Goal: Navigation & Orientation: Understand site structure

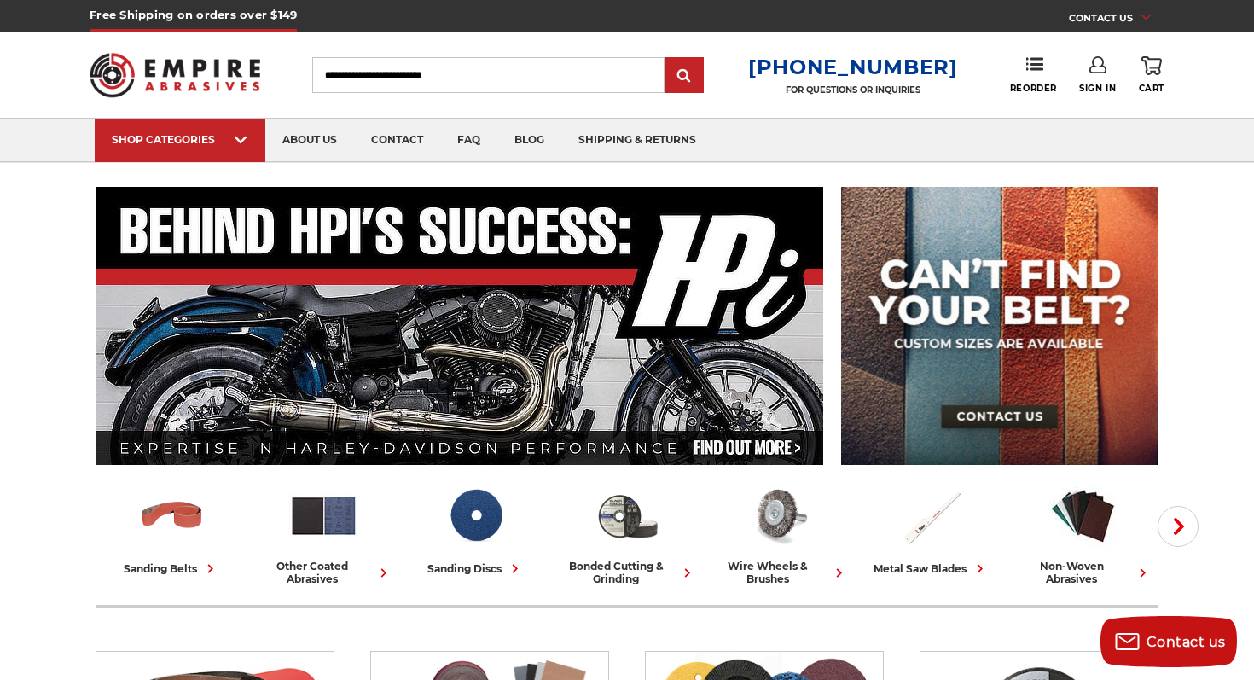
click at [1144, 16] on icon at bounding box center [1146, 17] width 9 height 9
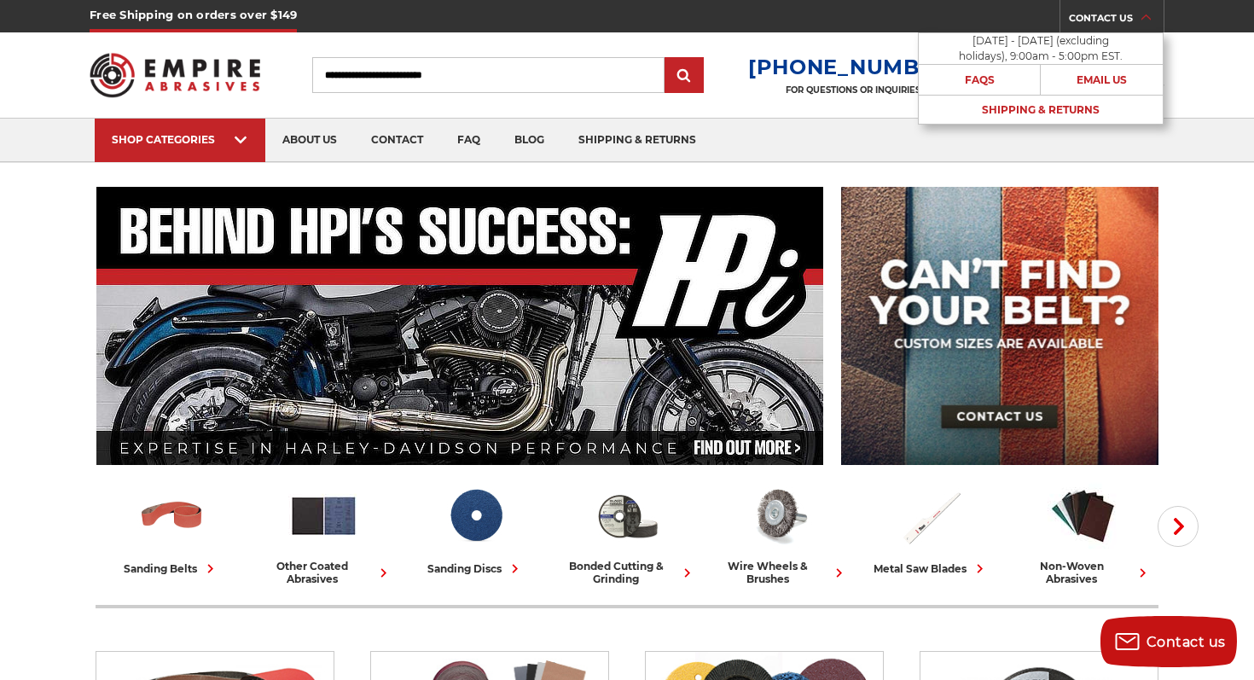
click at [1144, 16] on use at bounding box center [1146, 17] width 9 height 5
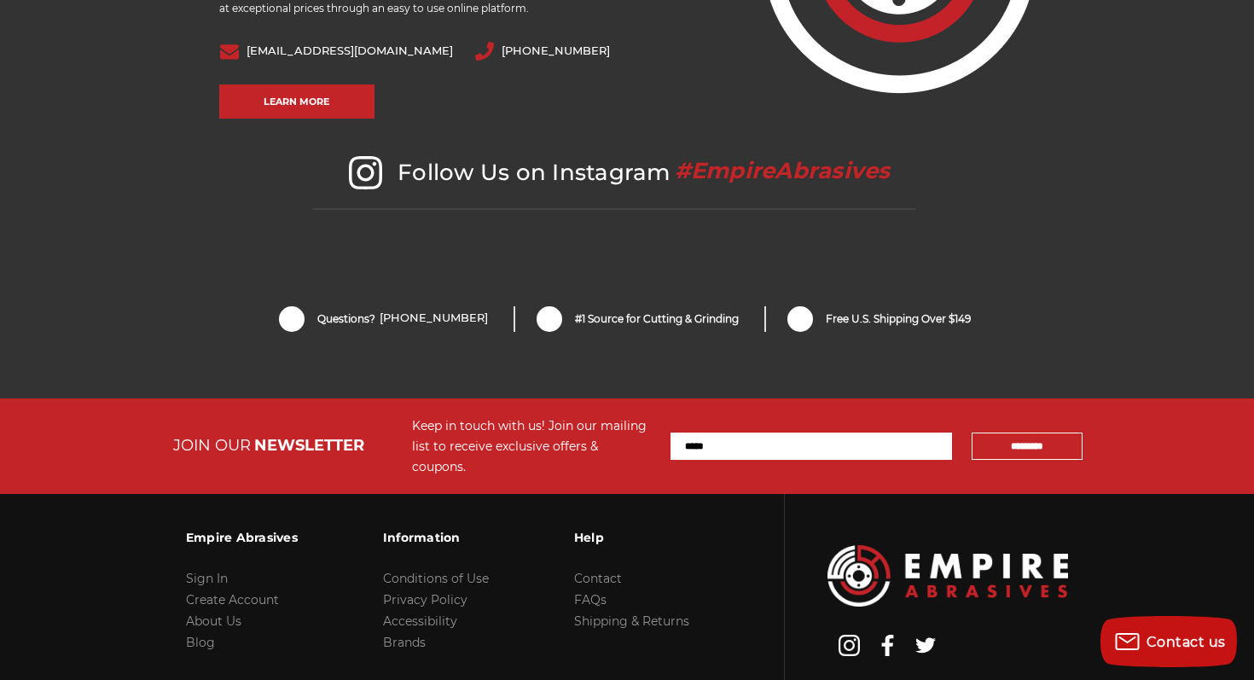
scroll to position [3593, 0]
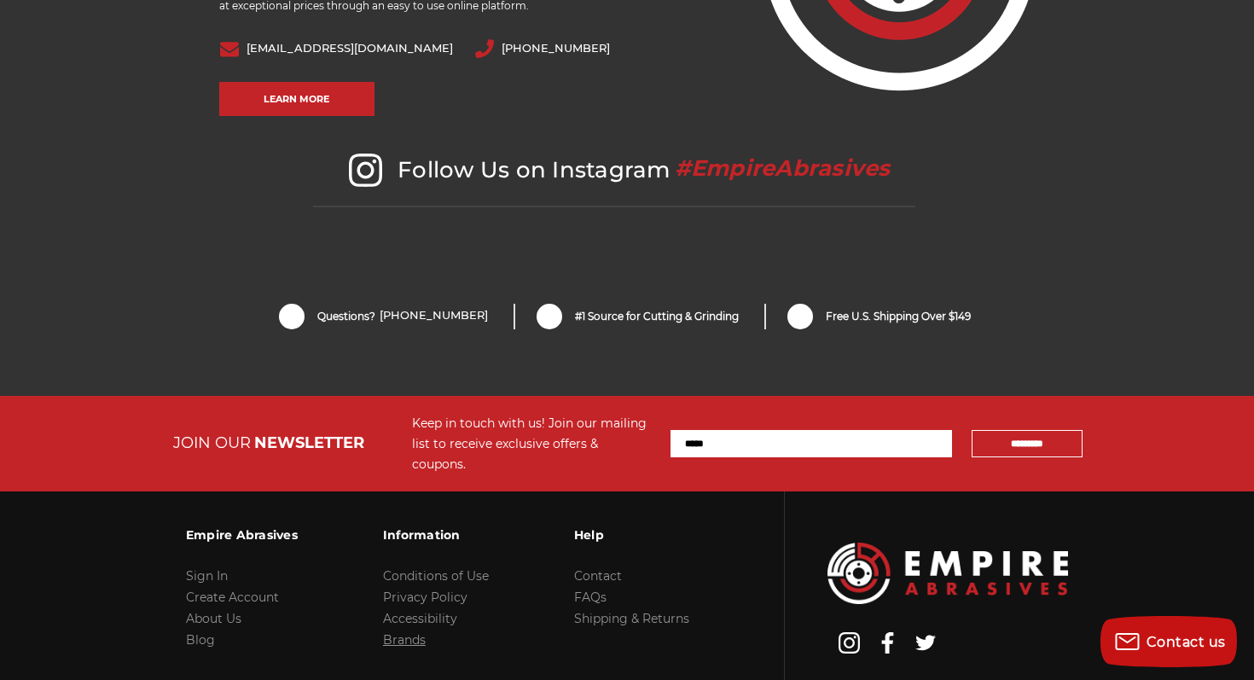
click at [401, 632] on link "Brands" at bounding box center [404, 639] width 43 height 15
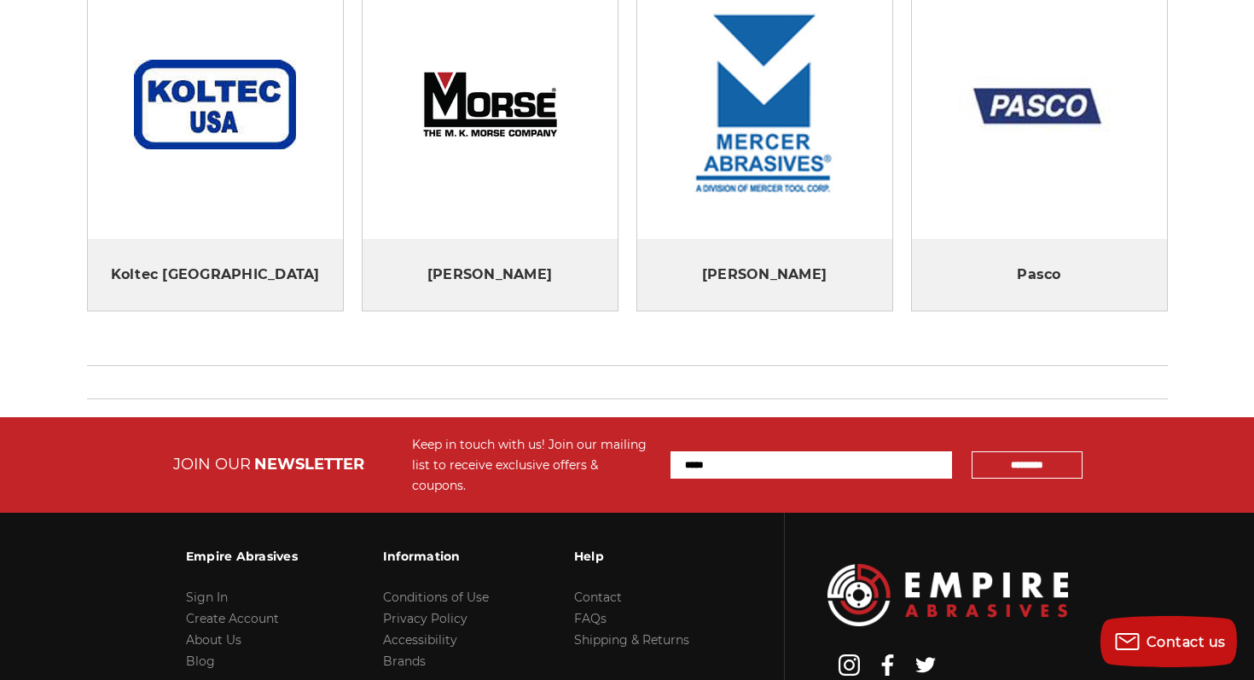
scroll to position [810, 0]
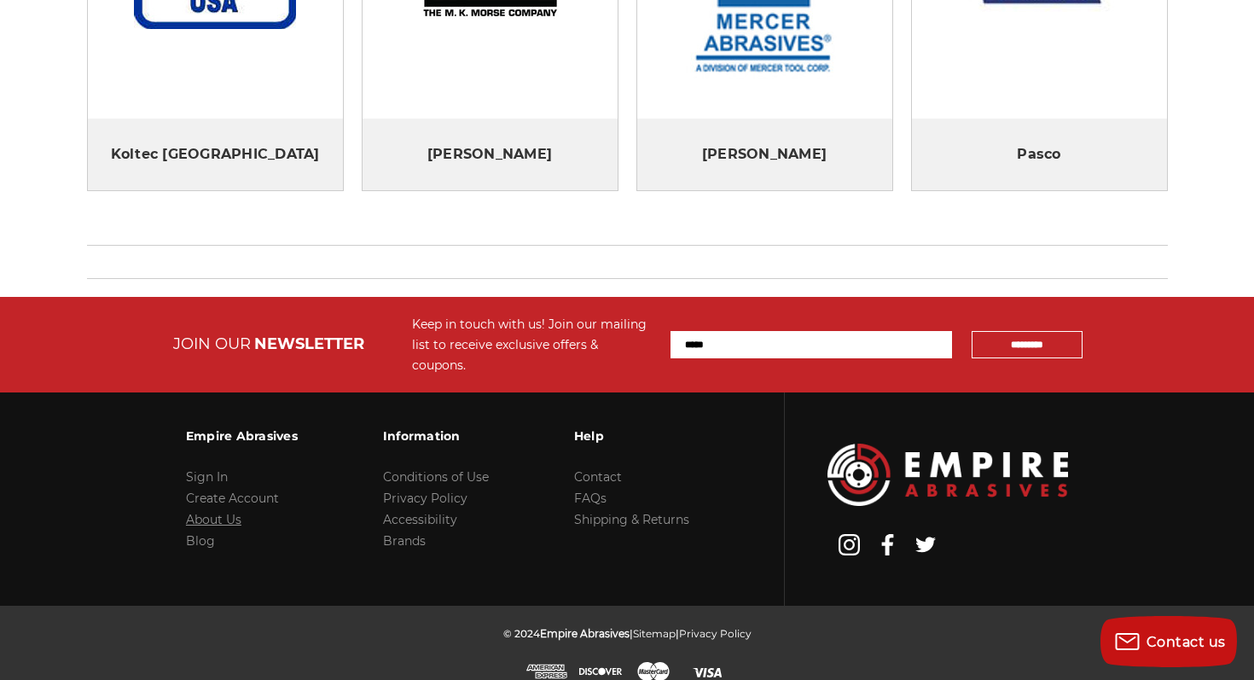
click at [217, 512] on link "About Us" at bounding box center [213, 519] width 55 height 15
